Goal: Task Accomplishment & Management: Manage account settings

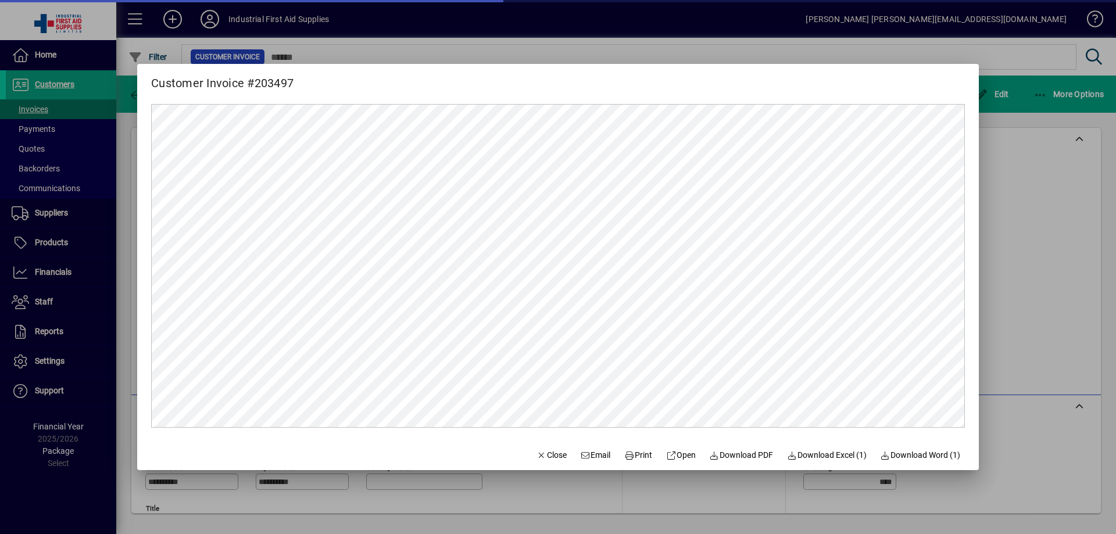
scroll to position [296, 0]
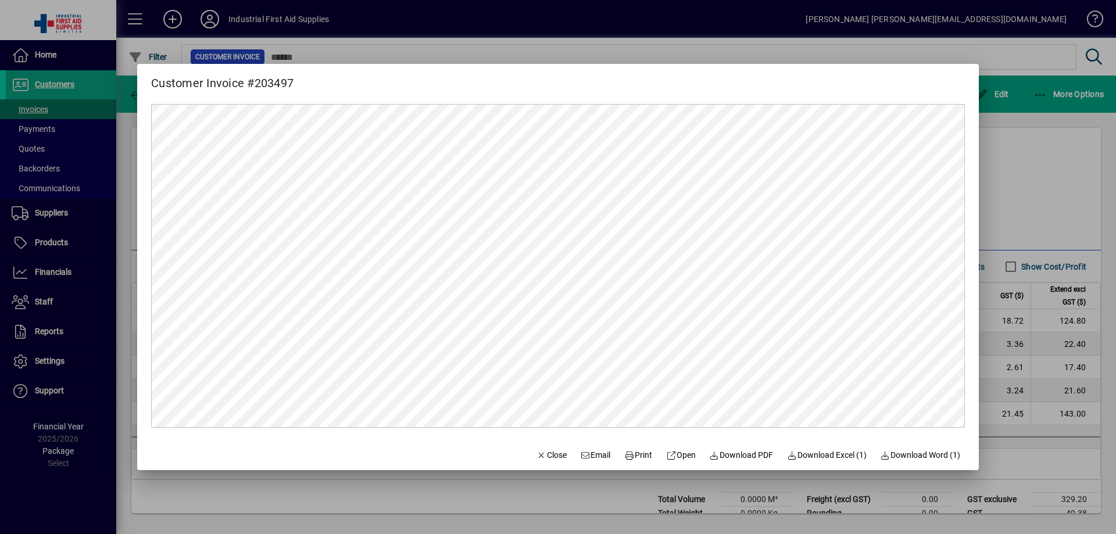
click at [29, 114] on div at bounding box center [558, 267] width 1116 height 534
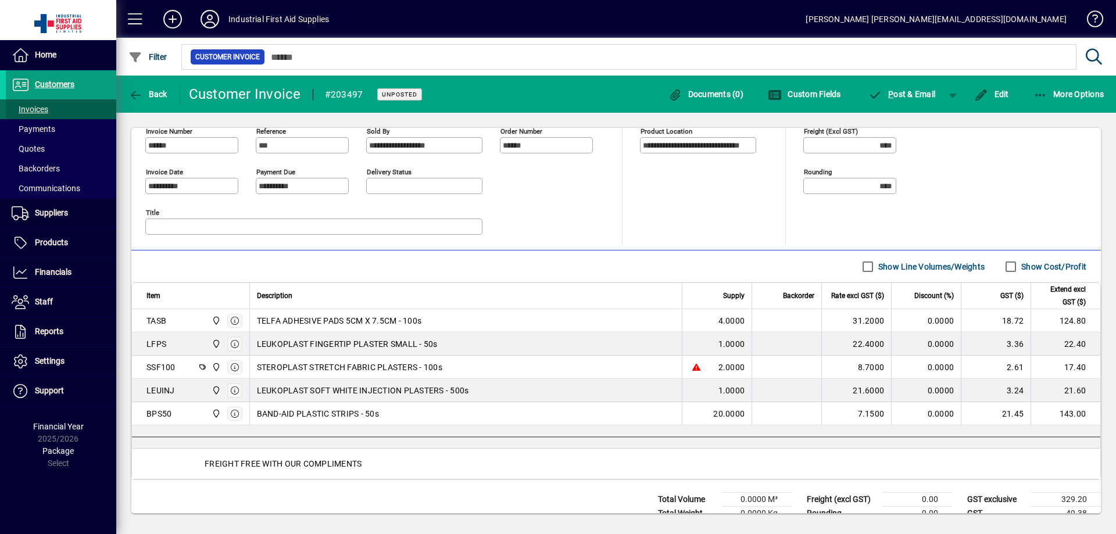
click at [29, 111] on span "Invoices" at bounding box center [30, 109] width 37 height 9
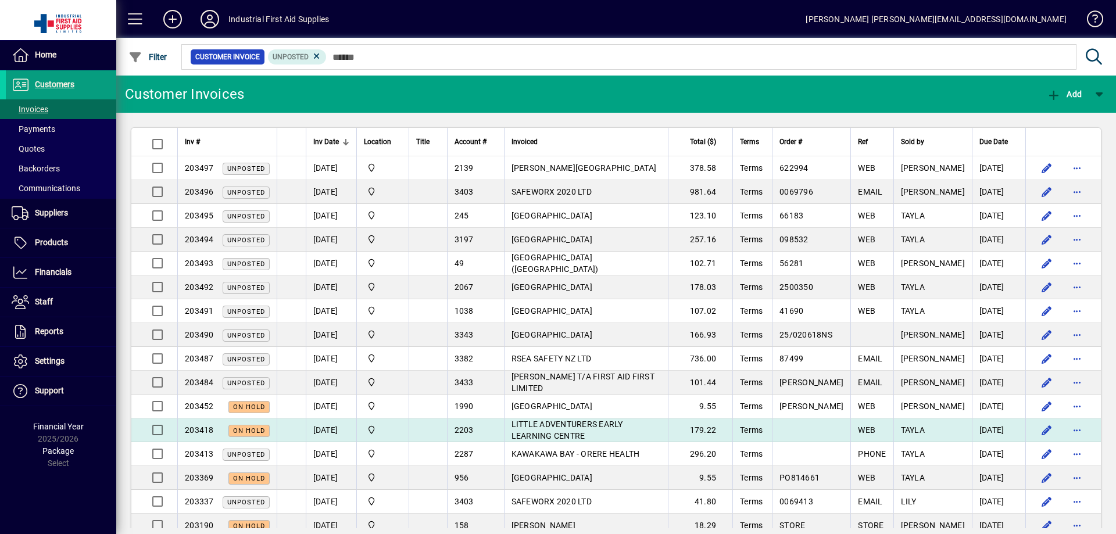
click at [541, 430] on td "LITTLE ADVENTURERS EARLY LEARNING CENTRE" at bounding box center [586, 431] width 165 height 24
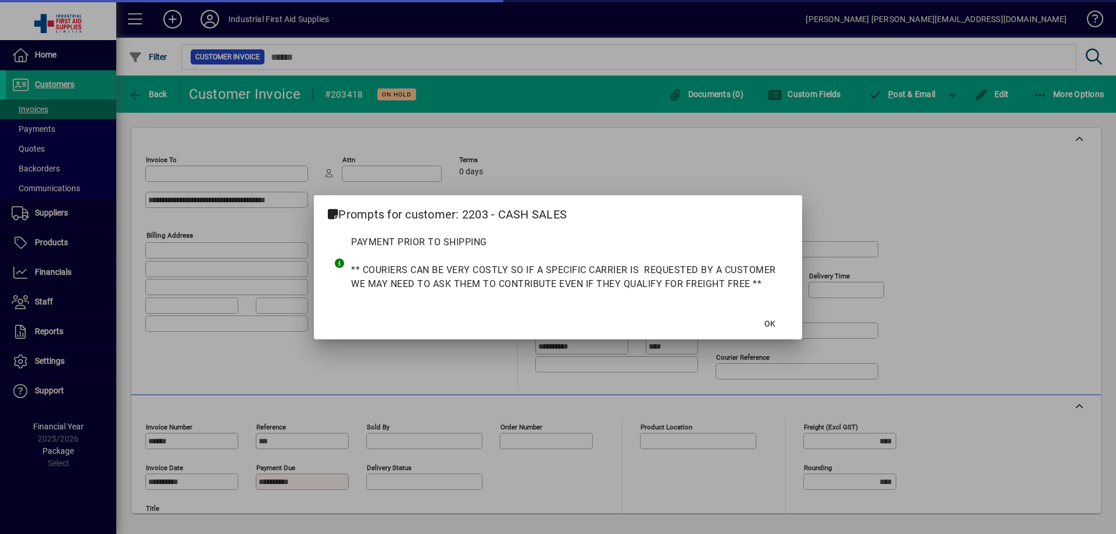
type input "**********"
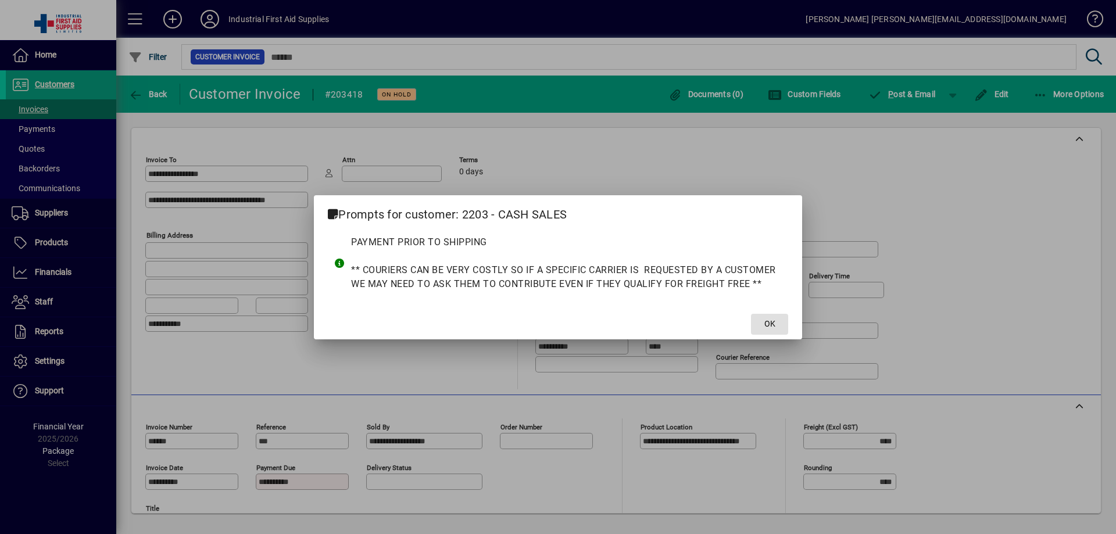
click at [772, 323] on span "OK" at bounding box center [770, 324] width 11 height 12
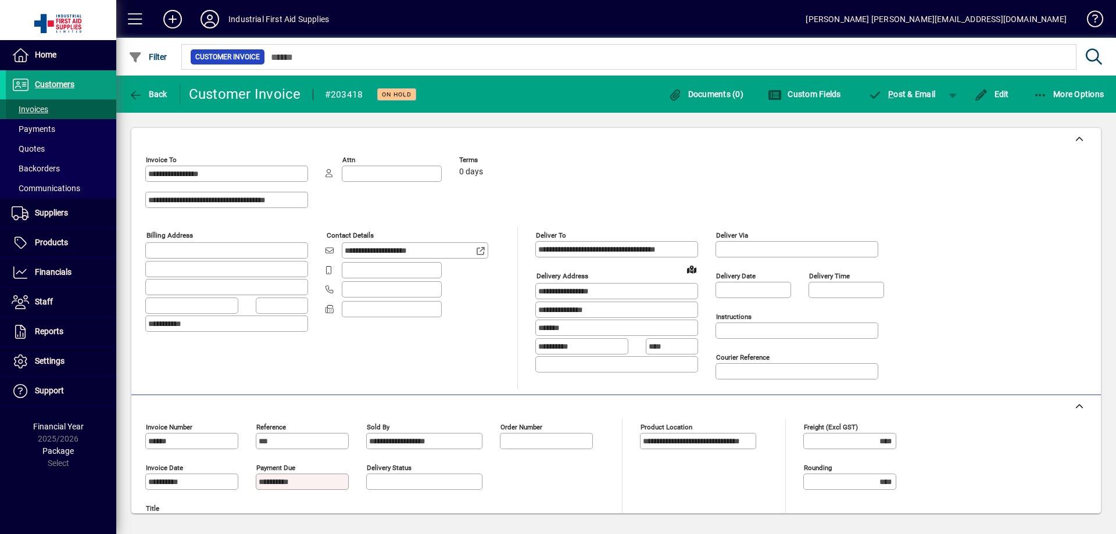
click at [37, 108] on span "Invoices" at bounding box center [30, 109] width 37 height 9
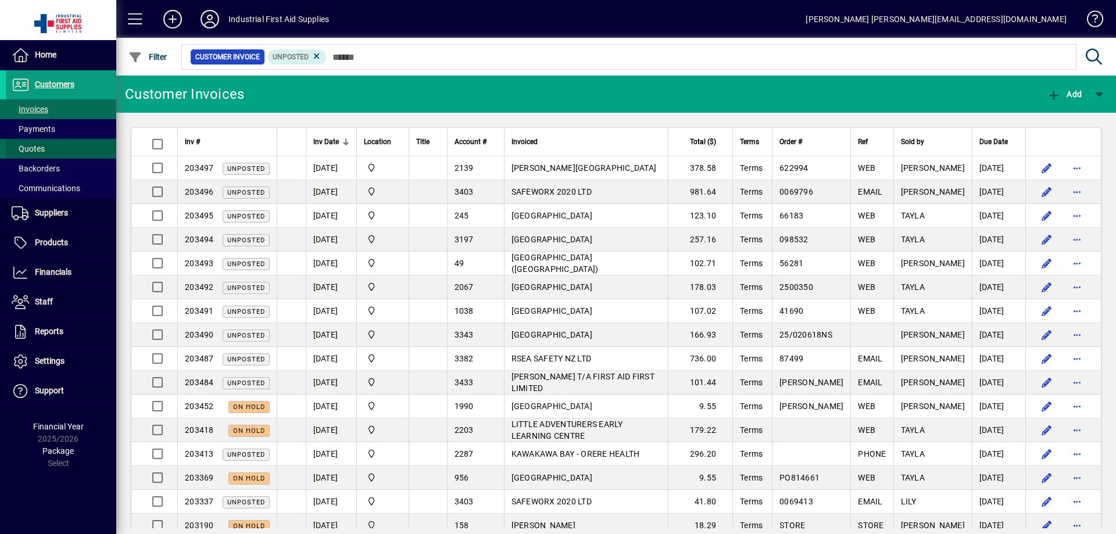
click at [32, 147] on span "Quotes" at bounding box center [28, 148] width 33 height 9
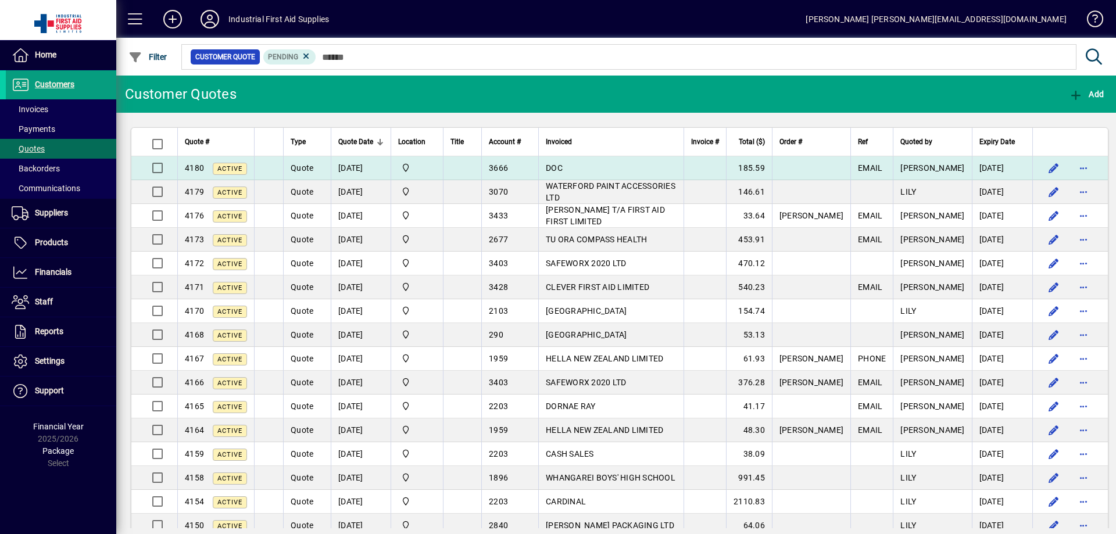
click at [605, 165] on td "DOC" at bounding box center [610, 168] width 145 height 24
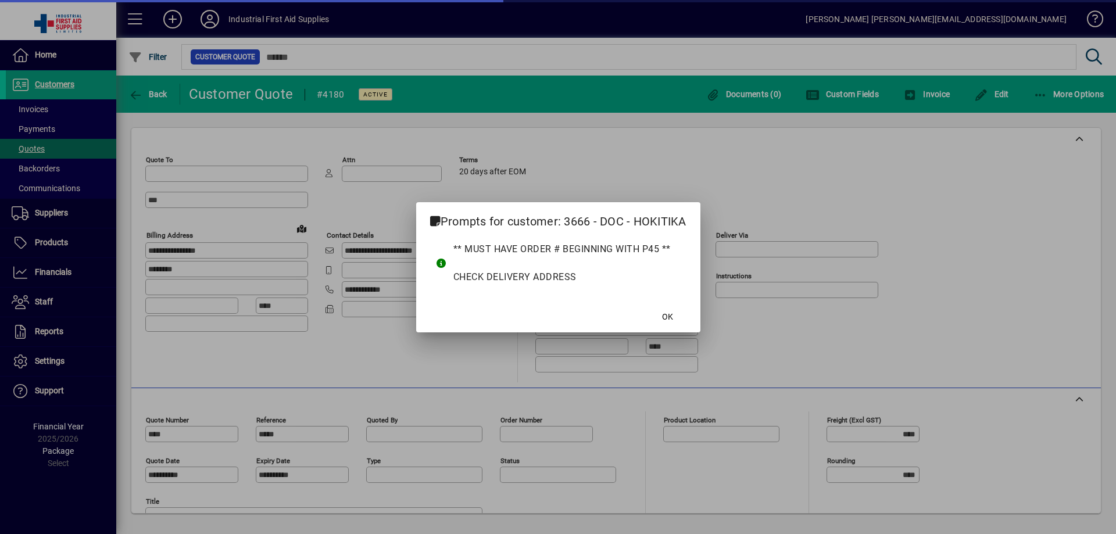
type input "*********"
type input "******"
type input "**********"
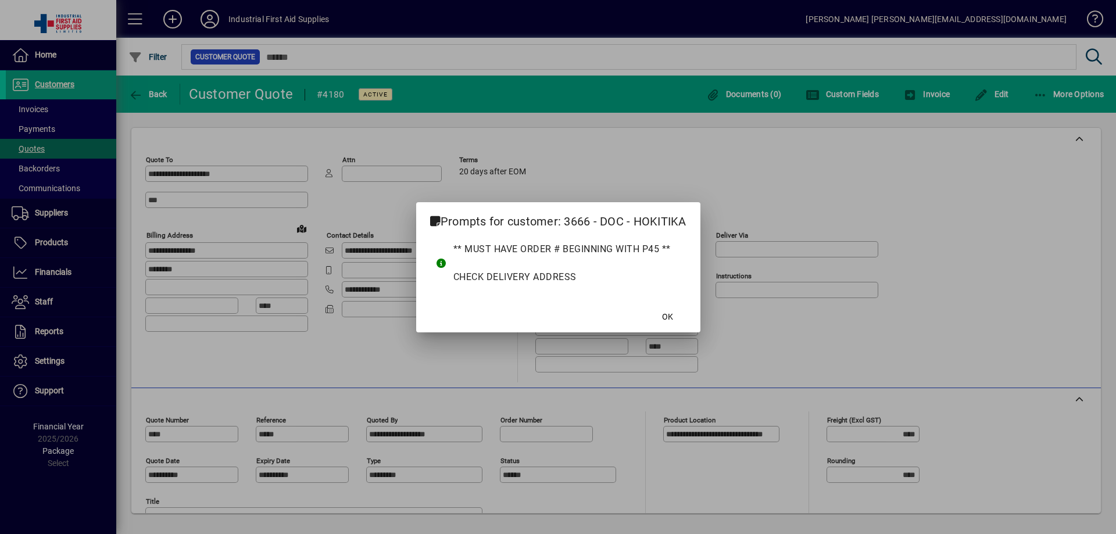
click at [936, 90] on div at bounding box center [558, 267] width 1116 height 534
click at [670, 309] on span at bounding box center [667, 318] width 37 height 28
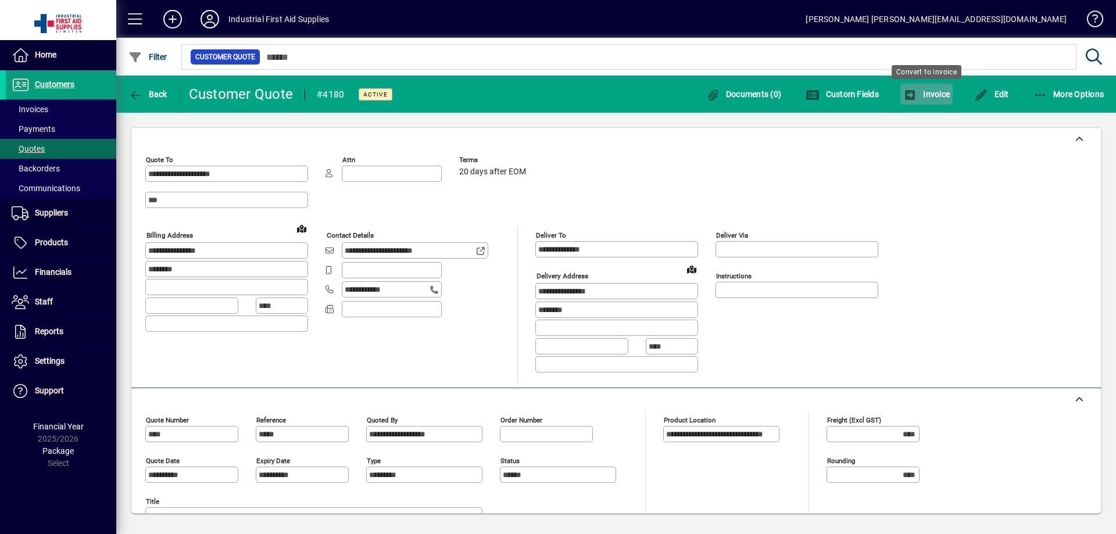
click at [926, 95] on span "Invoice" at bounding box center [927, 94] width 47 height 9
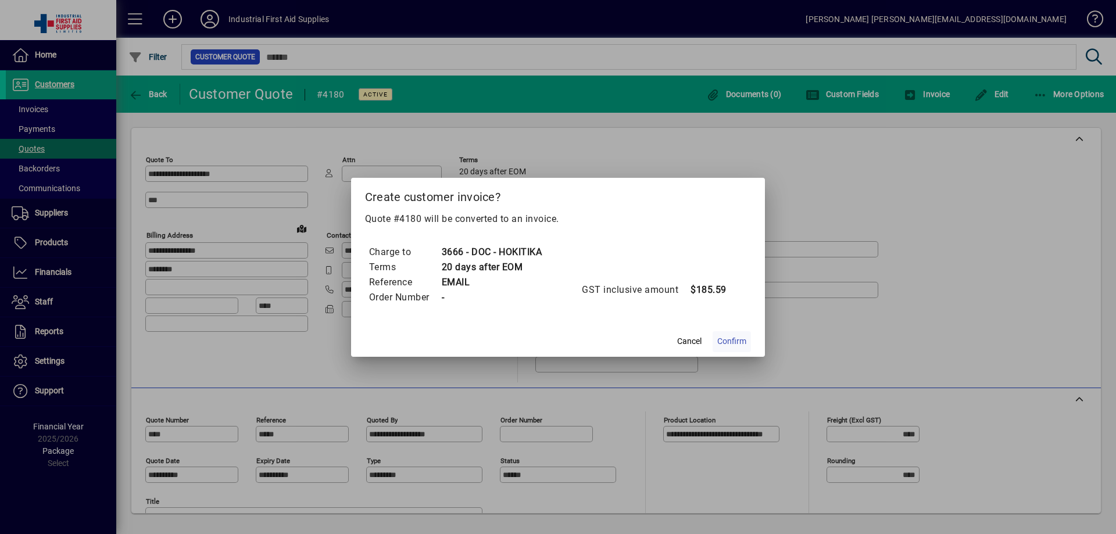
click at [728, 341] on span "Confirm" at bounding box center [731, 341] width 29 height 12
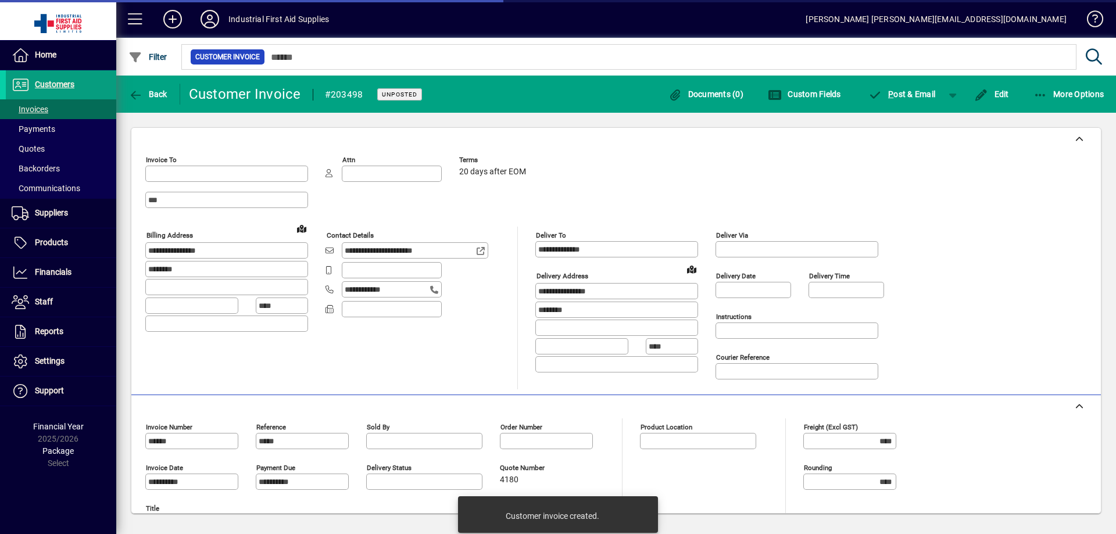
type input "**********"
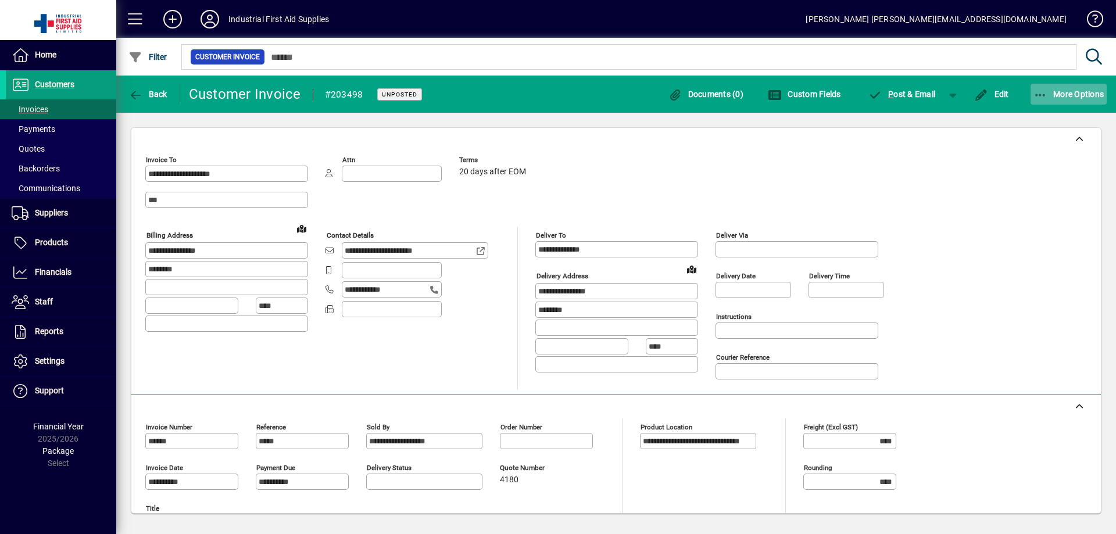
click at [1079, 95] on span "More Options" at bounding box center [1069, 94] width 71 height 9
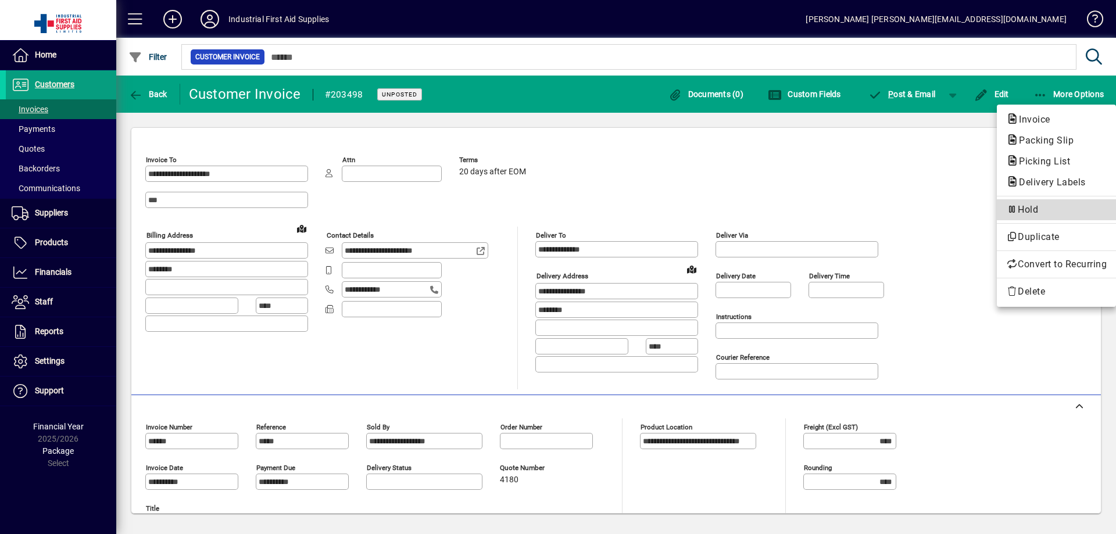
click at [1031, 209] on span "Hold" at bounding box center [1056, 210] width 101 height 14
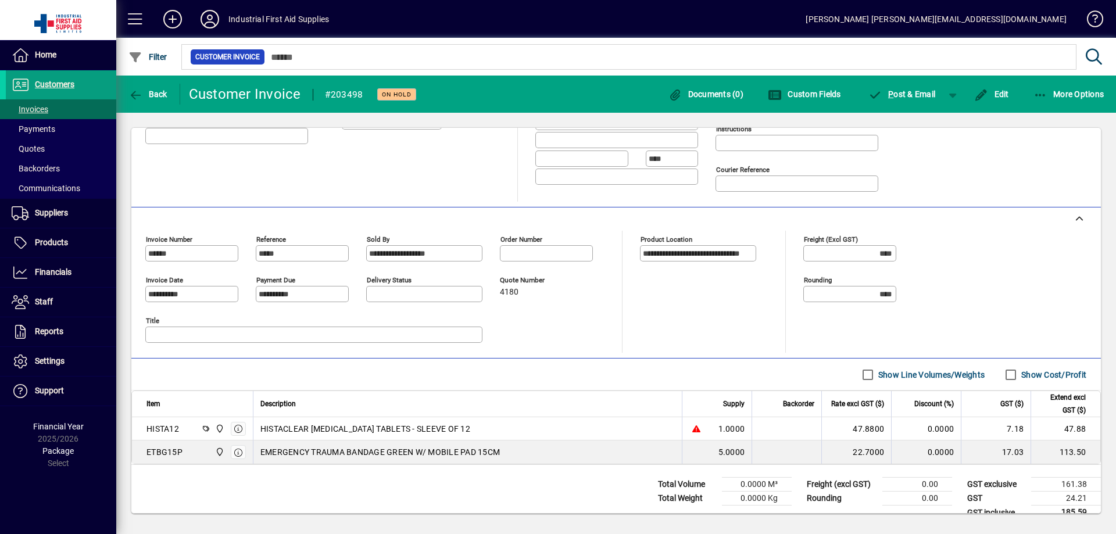
scroll to position [205, 0]
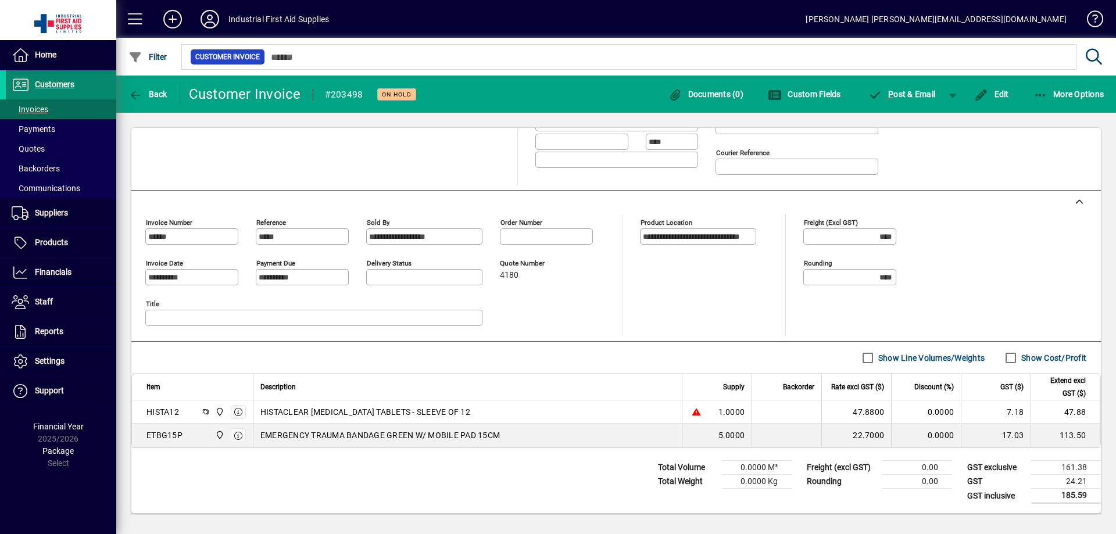
click at [53, 84] on span "Customers" at bounding box center [55, 84] width 40 height 9
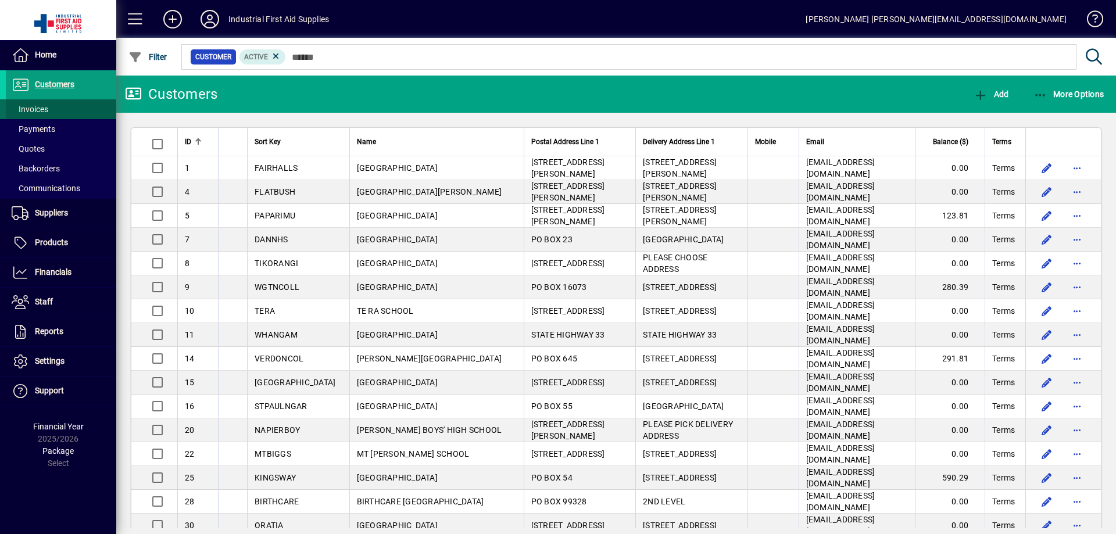
click at [36, 110] on span "Invoices" at bounding box center [30, 109] width 37 height 9
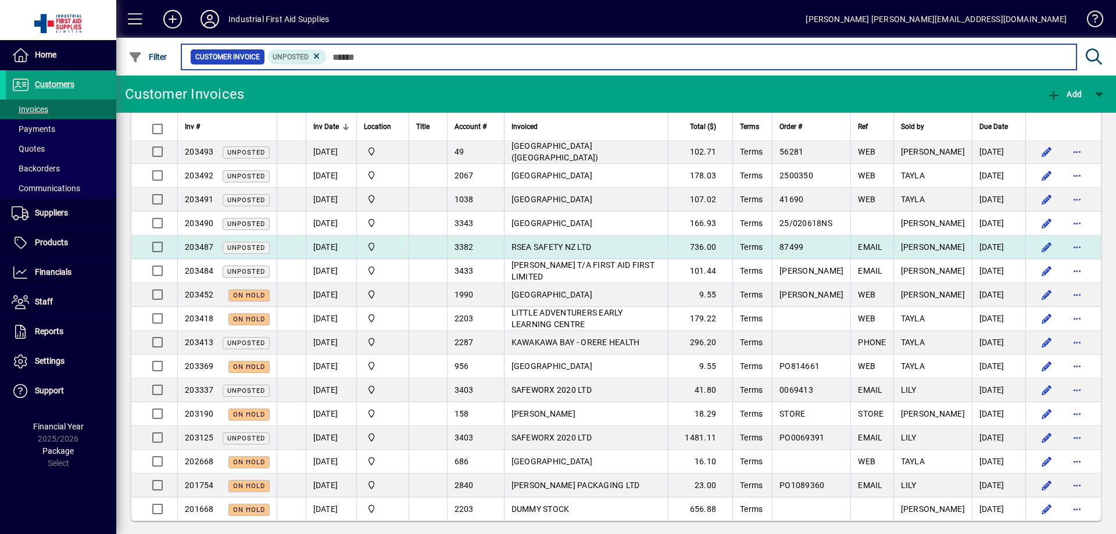
scroll to position [143, 0]
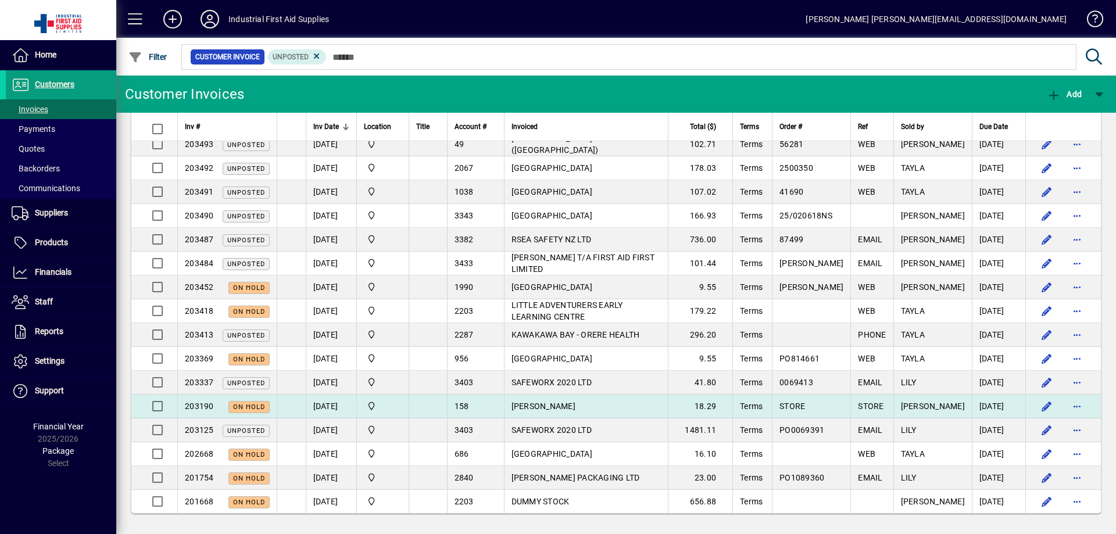
click at [544, 405] on span "[PERSON_NAME]" at bounding box center [544, 406] width 64 height 9
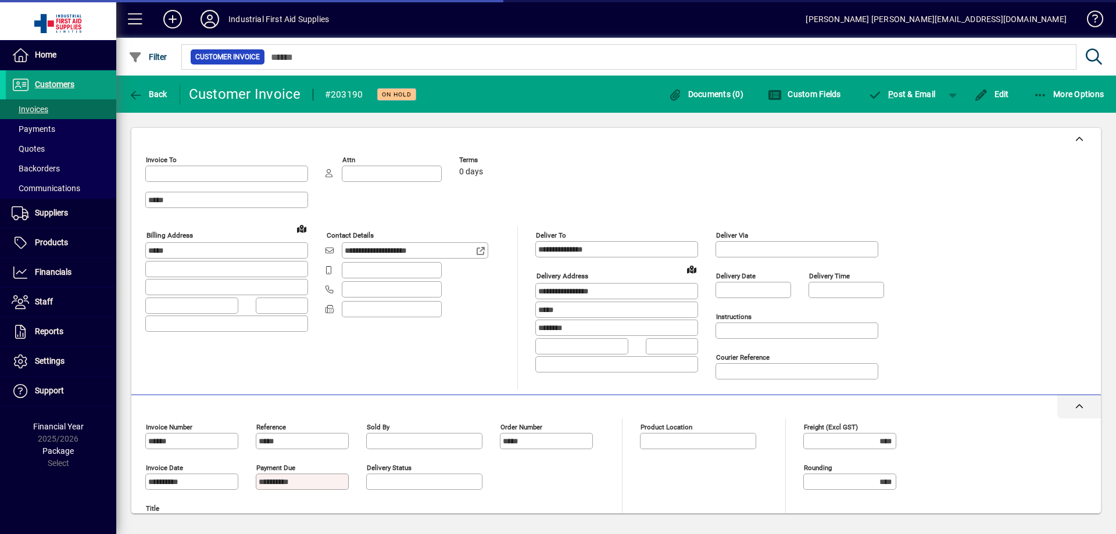
type input "**********"
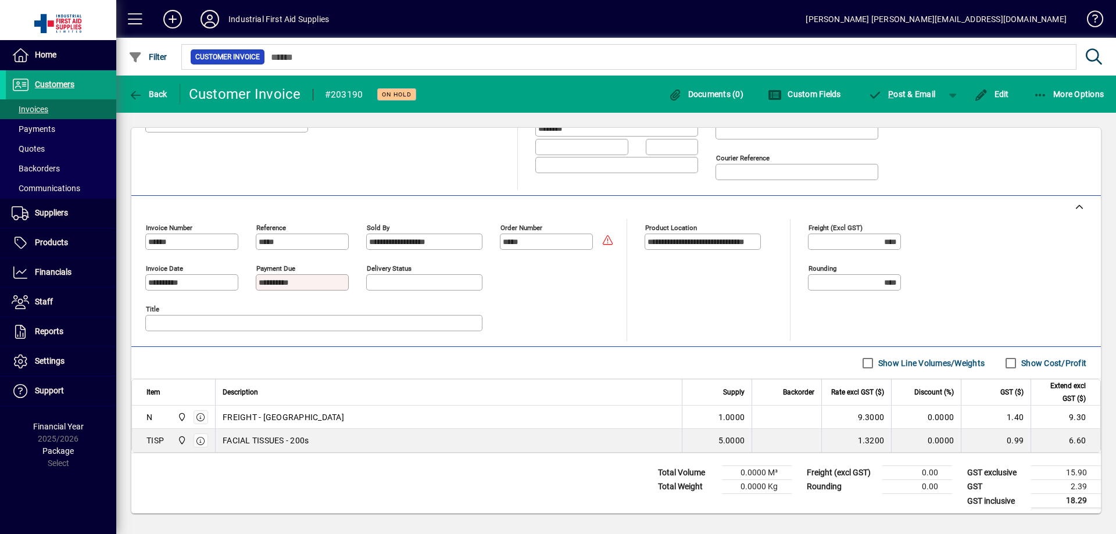
scroll to position [205, 0]
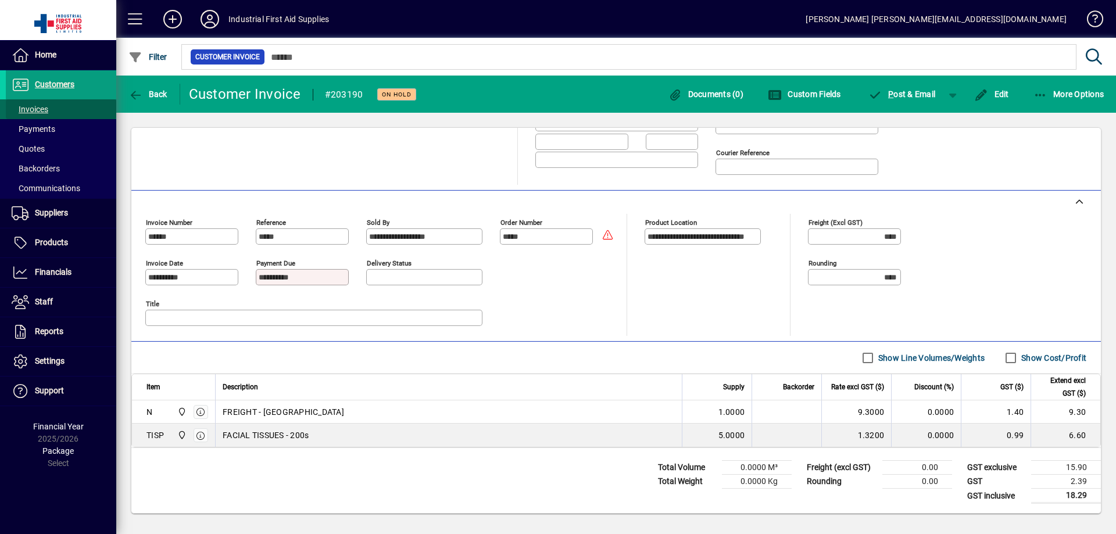
click at [36, 107] on span "Invoices" at bounding box center [30, 109] width 37 height 9
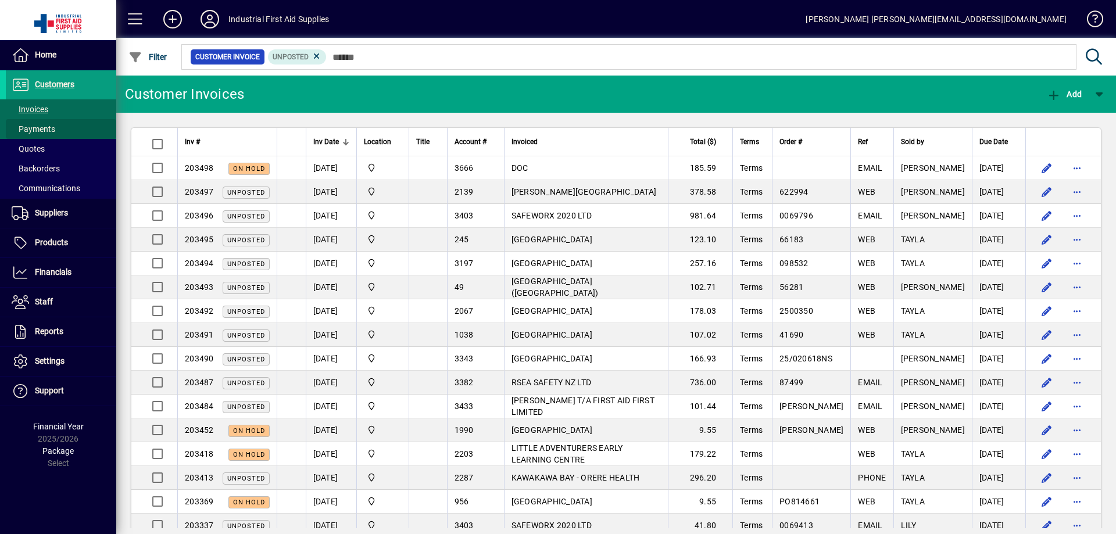
click at [37, 122] on span at bounding box center [61, 129] width 110 height 28
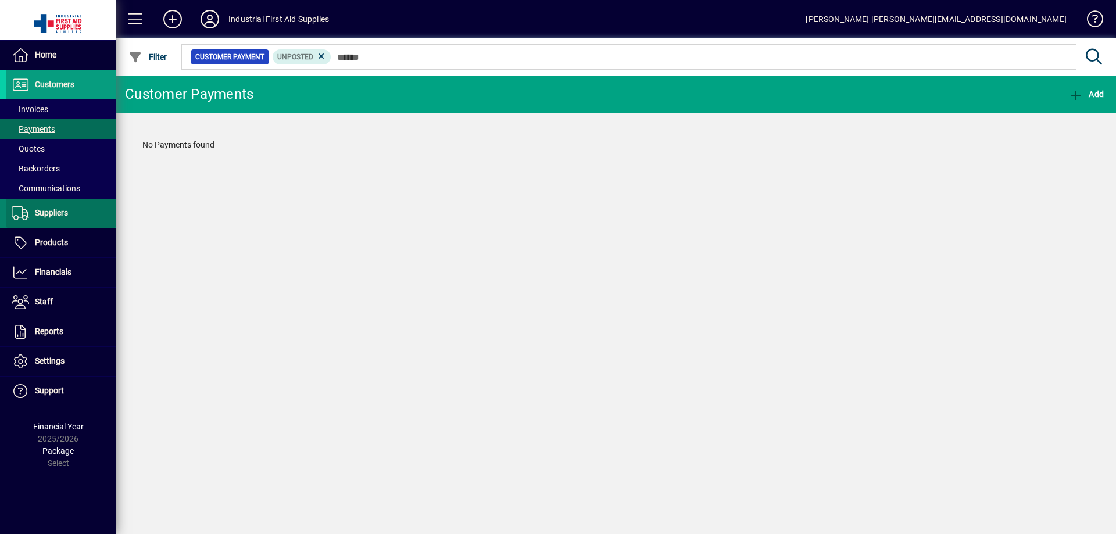
click at [47, 211] on span "Suppliers" at bounding box center [51, 212] width 33 height 9
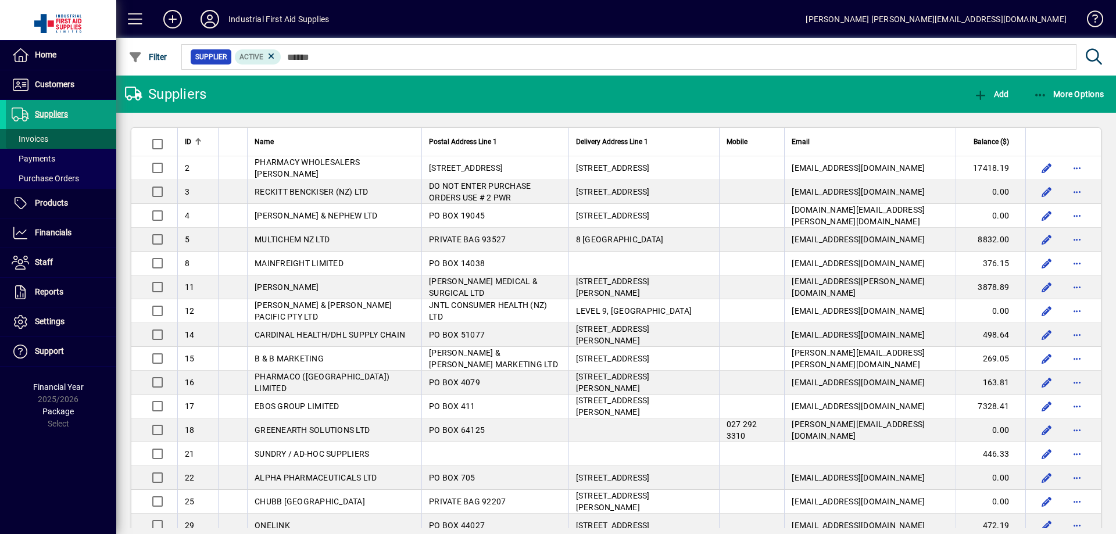
click at [41, 137] on span "Invoices" at bounding box center [30, 138] width 37 height 9
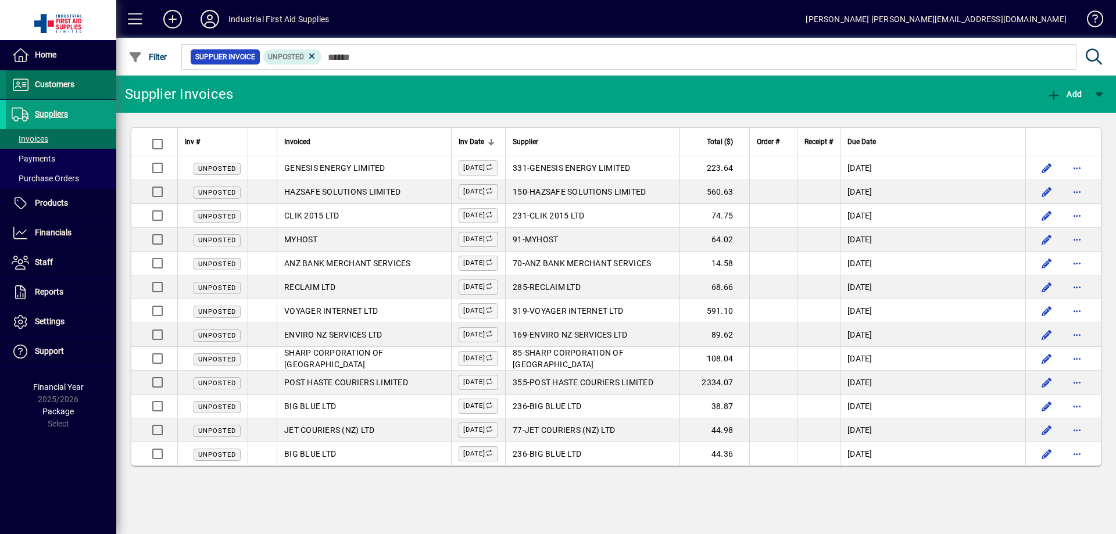
click at [62, 83] on span "Customers" at bounding box center [55, 84] width 40 height 9
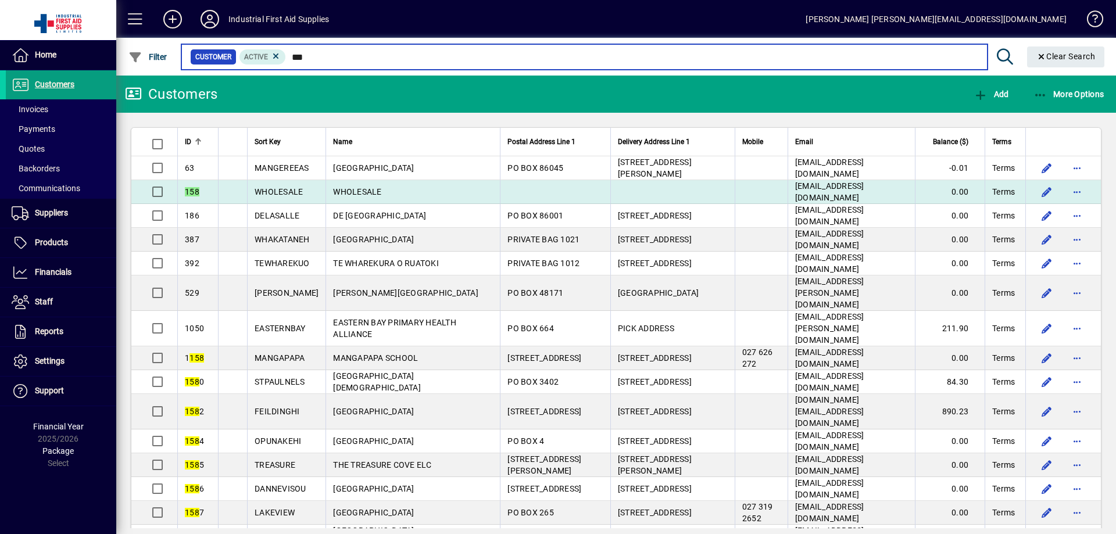
type input "***"
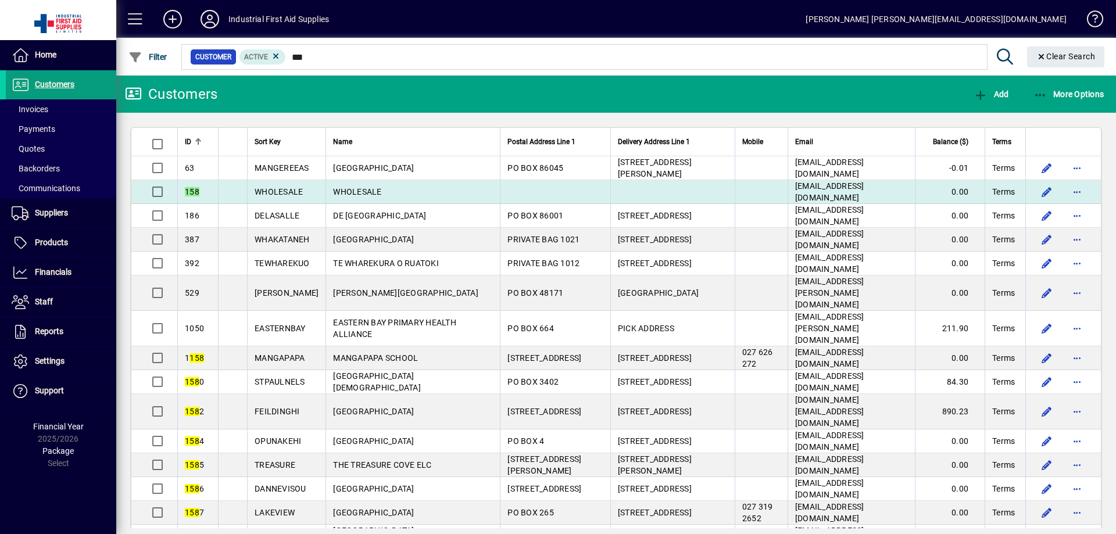
click at [735, 191] on td at bounding box center [761, 192] width 53 height 24
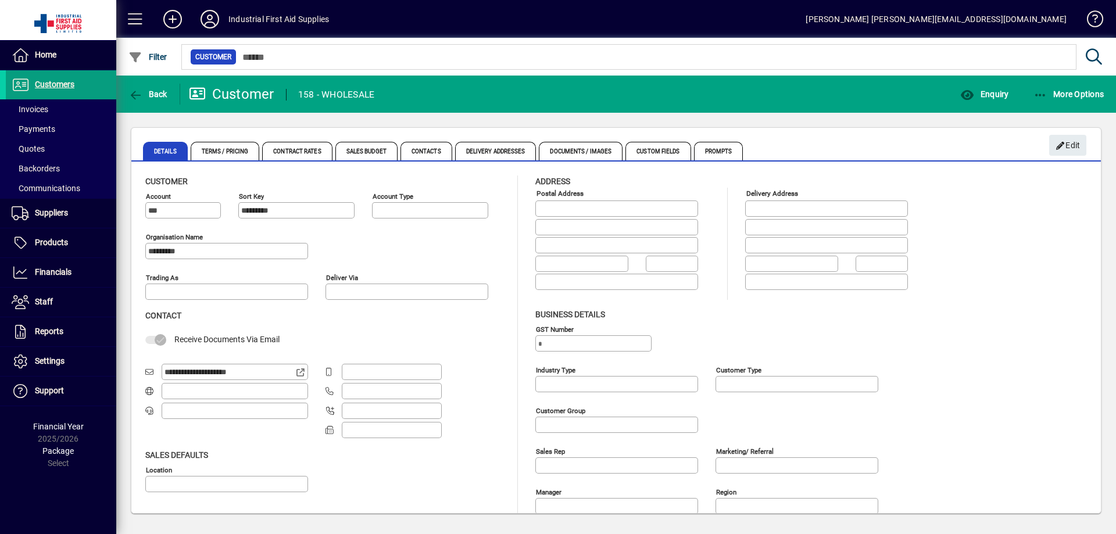
type input "**********"
click at [1087, 92] on span "More Options" at bounding box center [1069, 94] width 71 height 9
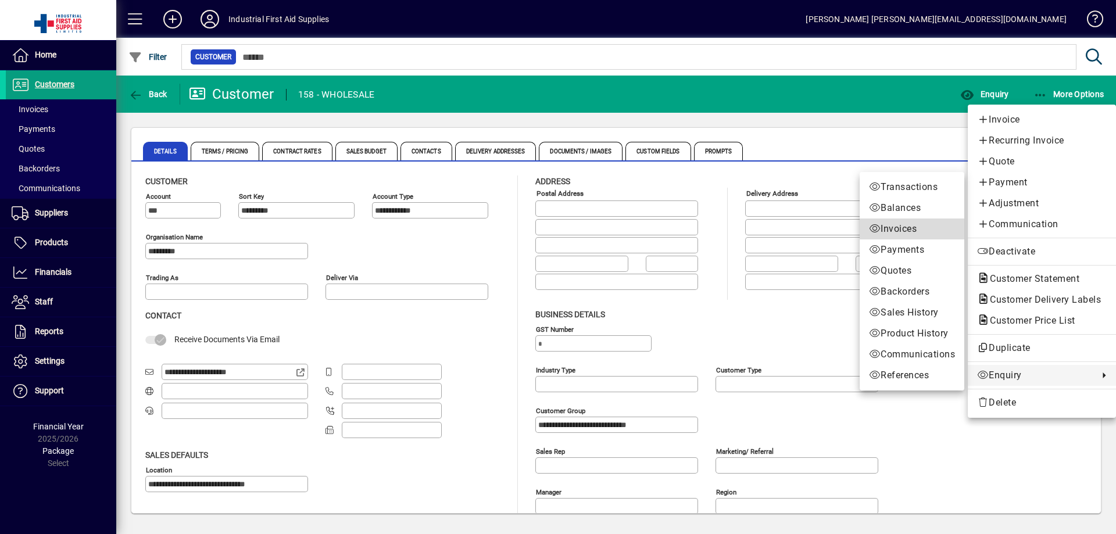
click at [898, 228] on span "Invoices" at bounding box center [912, 229] width 86 height 14
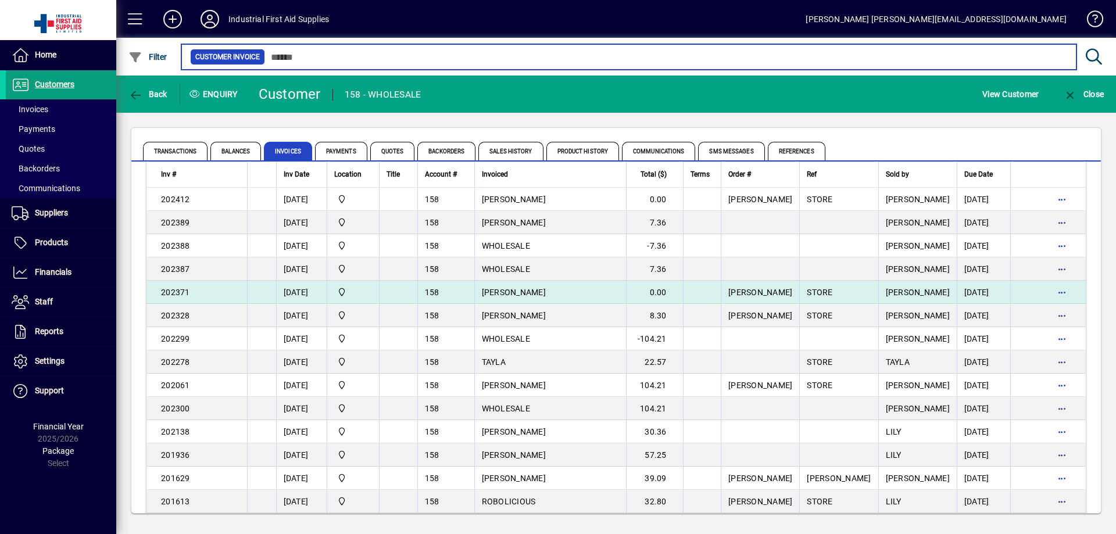
scroll to position [155, 0]
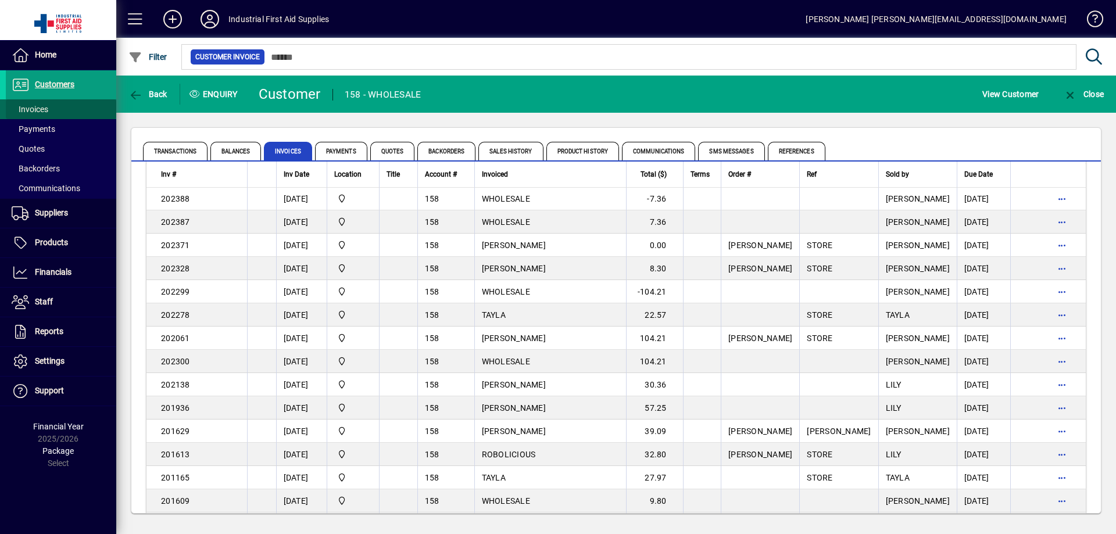
click at [33, 110] on span "Invoices" at bounding box center [30, 109] width 37 height 9
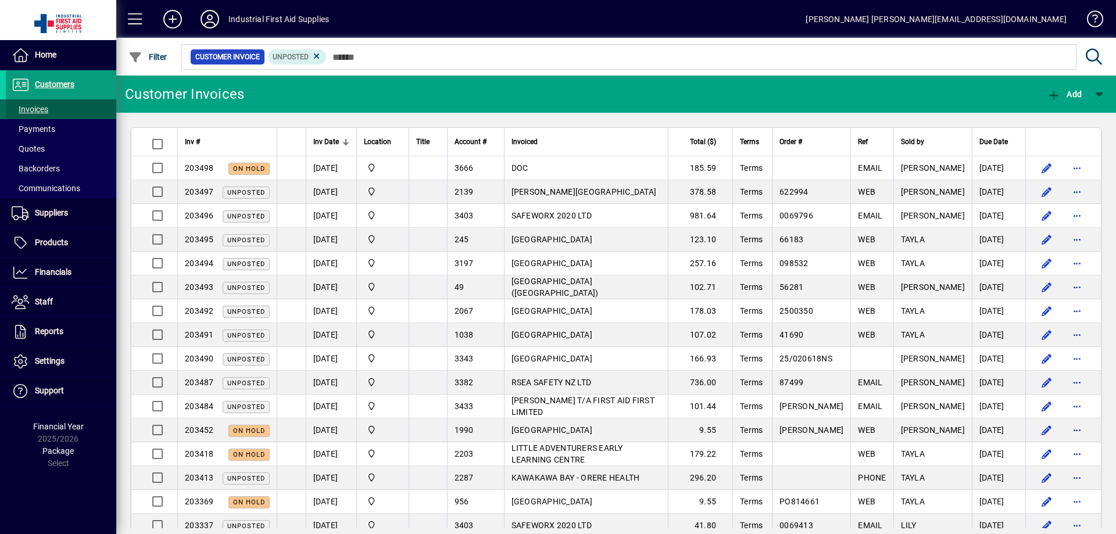
click at [24, 109] on span "Invoices" at bounding box center [30, 109] width 37 height 9
click at [55, 87] on span "Customers" at bounding box center [55, 84] width 40 height 9
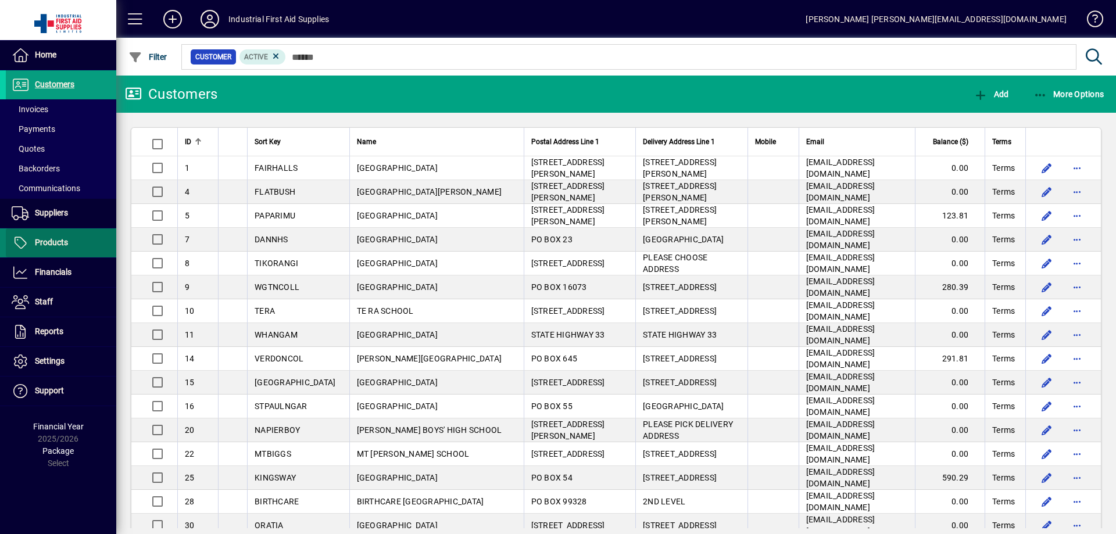
click at [58, 245] on span "Products" at bounding box center [51, 242] width 33 height 9
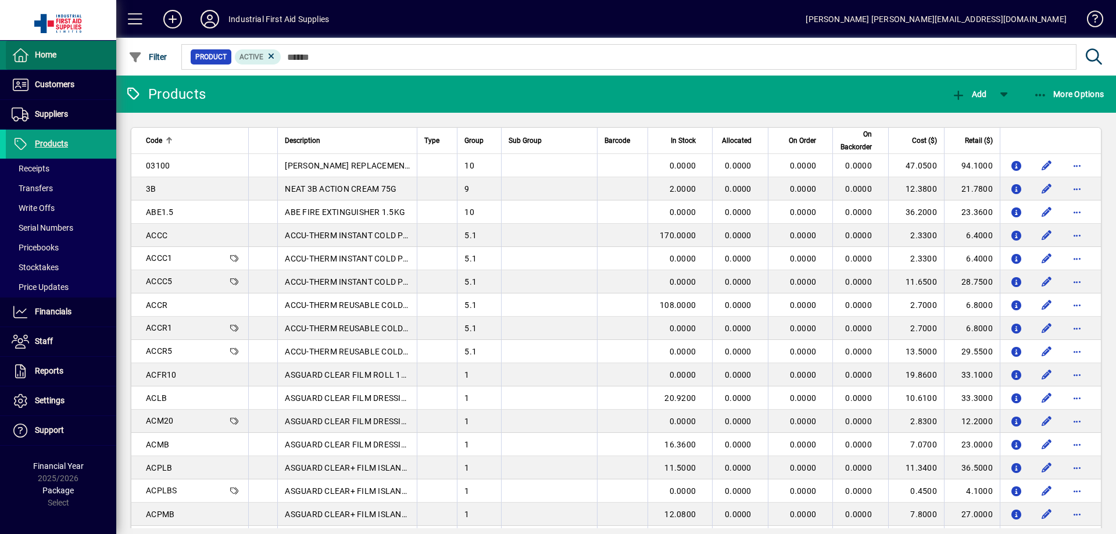
click at [47, 51] on span "Home" at bounding box center [46, 54] width 22 height 9
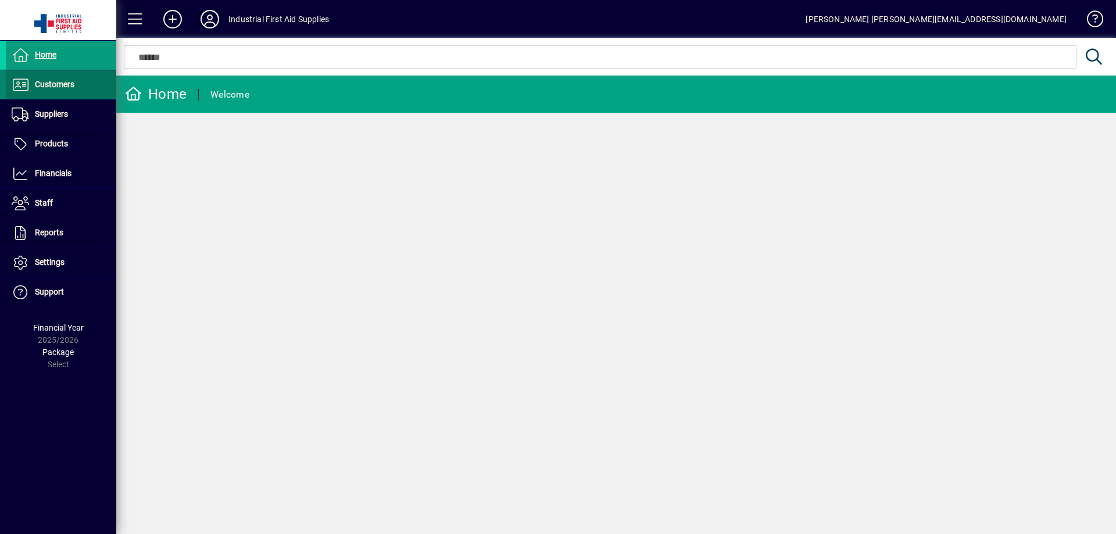
click at [55, 83] on span "Customers" at bounding box center [55, 84] width 40 height 9
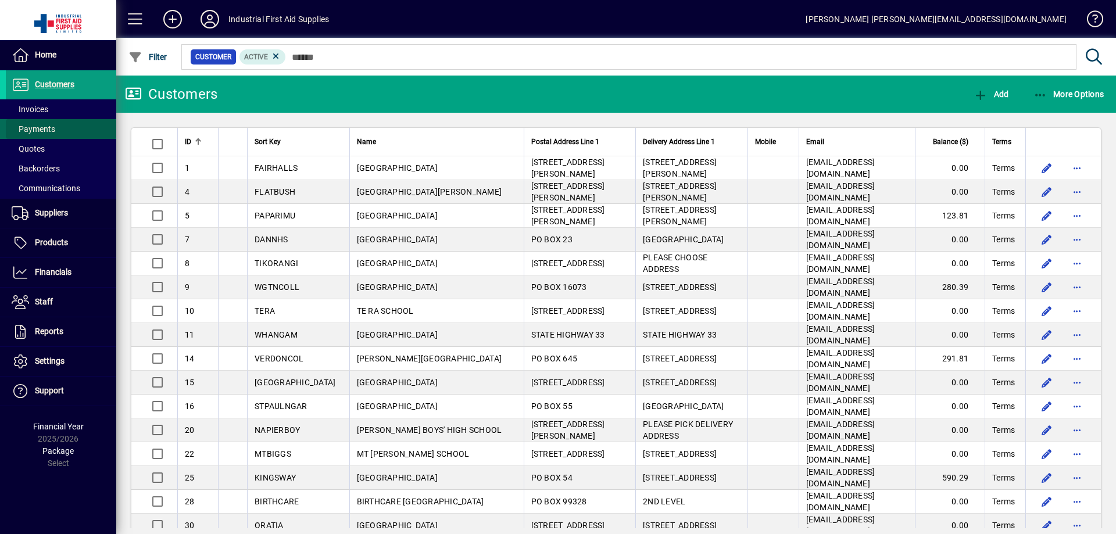
click at [35, 129] on span "Payments" at bounding box center [34, 128] width 44 height 9
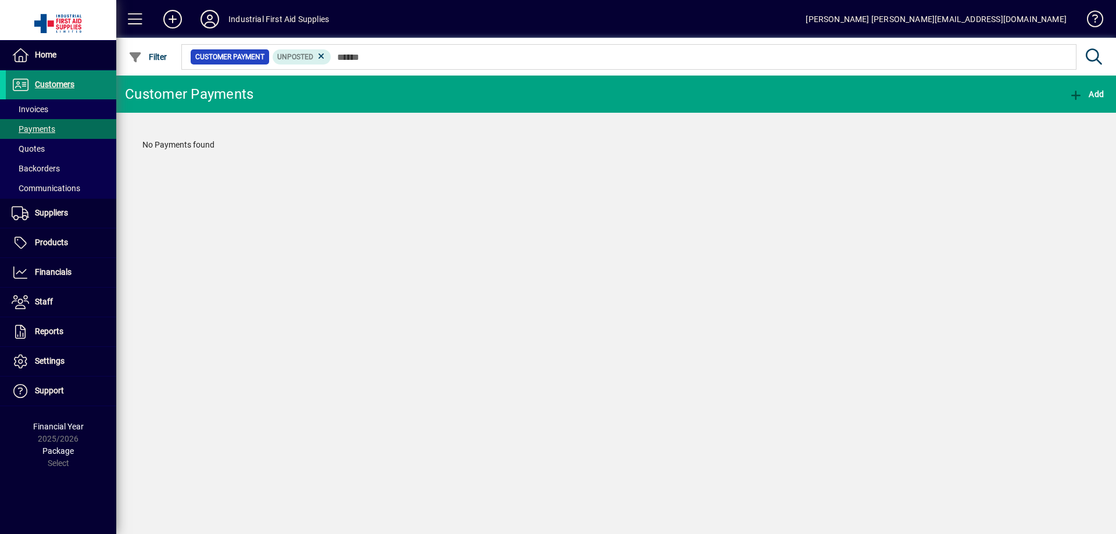
drag, startPoint x: 42, startPoint y: 85, endPoint x: 73, endPoint y: 90, distance: 31.3
click at [44, 85] on span "Customers" at bounding box center [55, 84] width 40 height 9
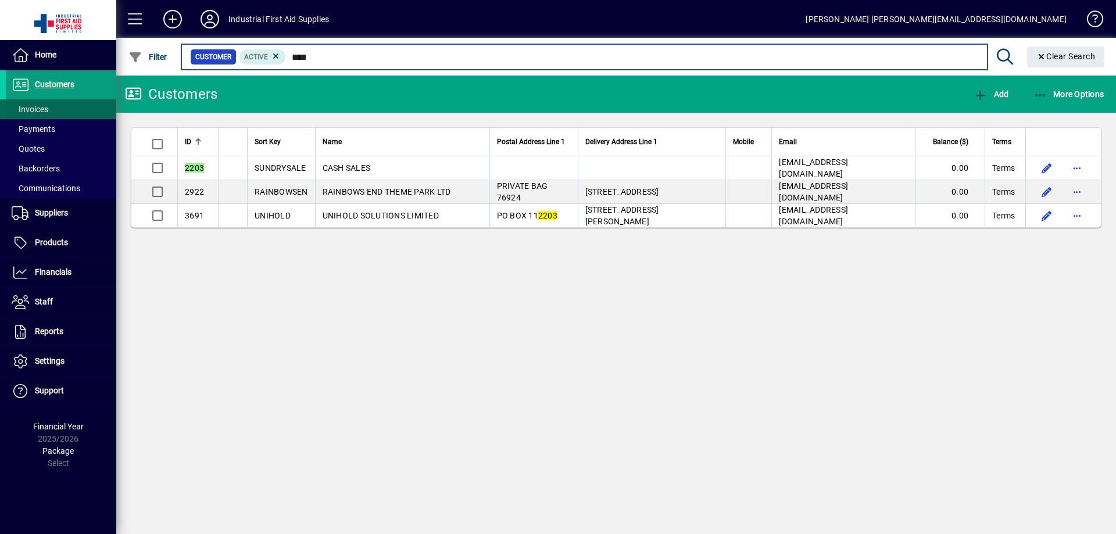
type input "****"
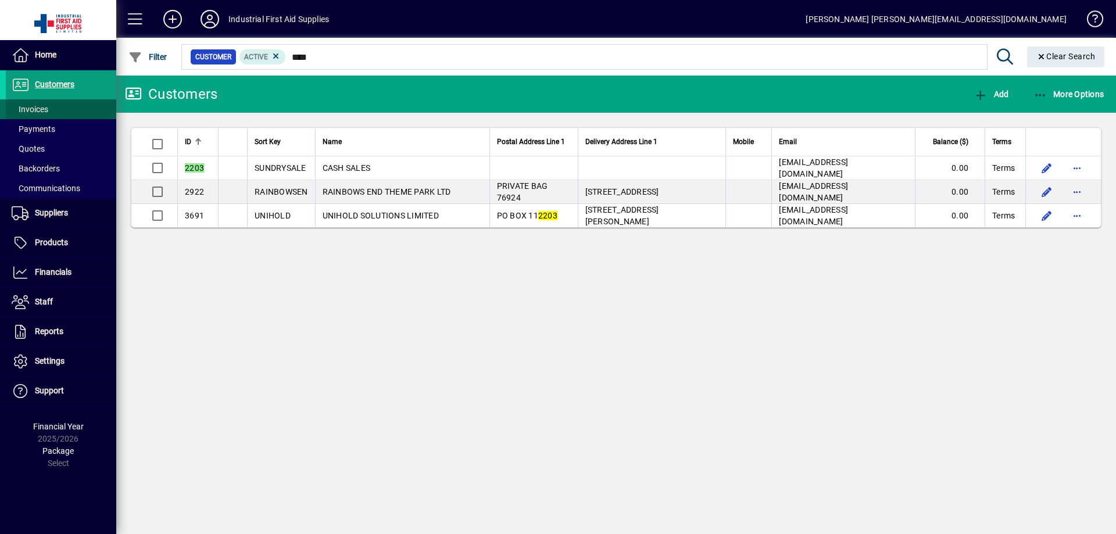
click at [39, 112] on span "Invoices" at bounding box center [30, 109] width 37 height 9
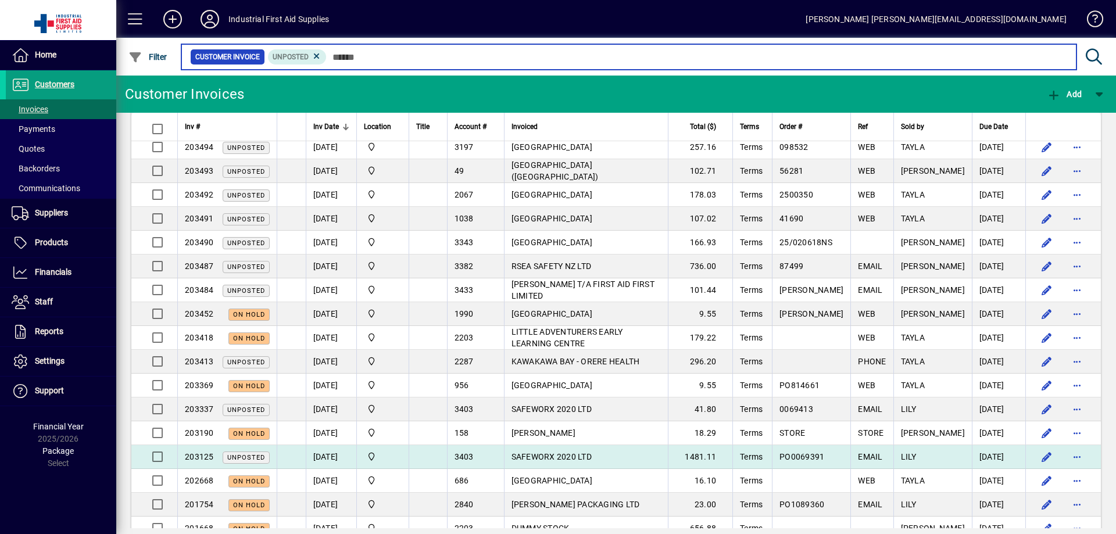
scroll to position [143, 0]
